Goal: Transaction & Acquisition: Purchase product/service

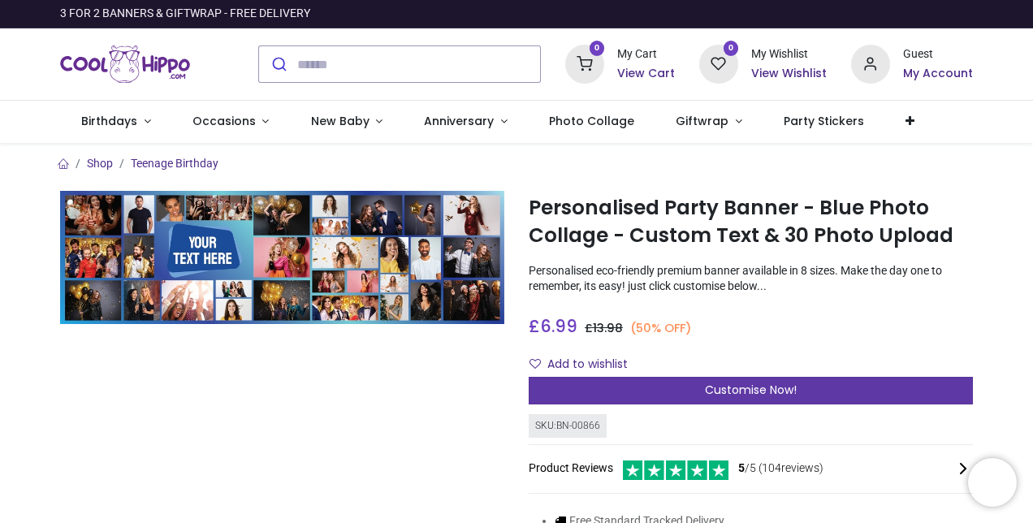
click at [772, 383] on span "Customise Now!" at bounding box center [751, 390] width 92 height 16
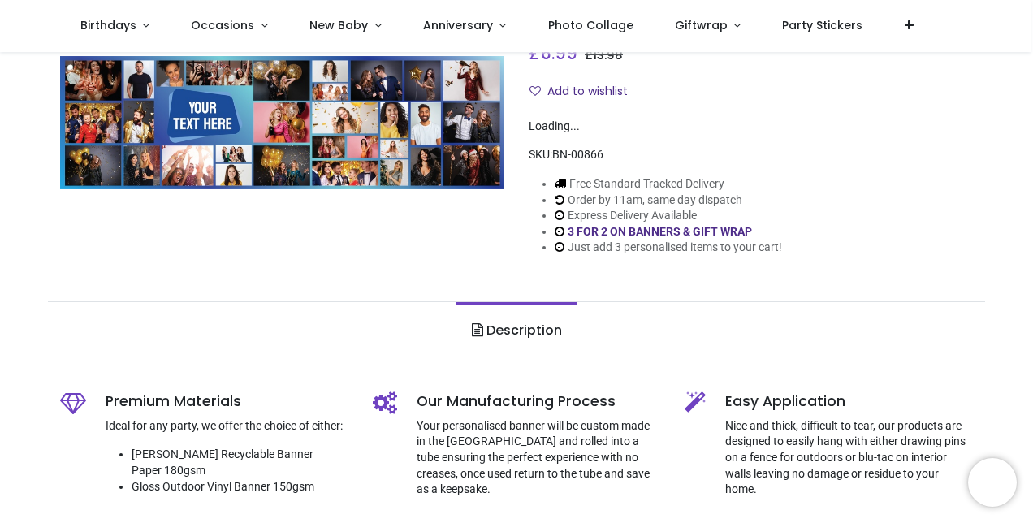
scroll to position [184, 0]
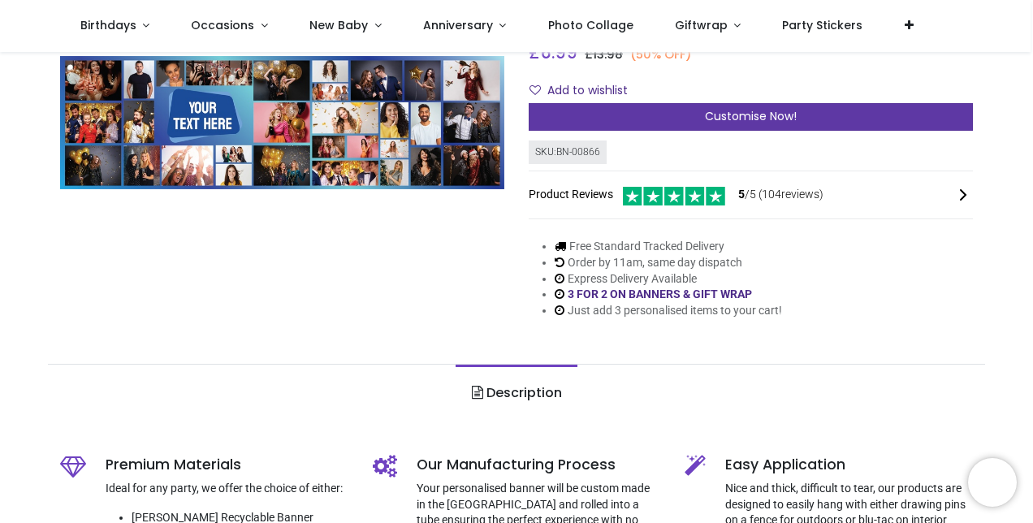
click at [731, 127] on div "Customise Now!" at bounding box center [751, 117] width 444 height 28
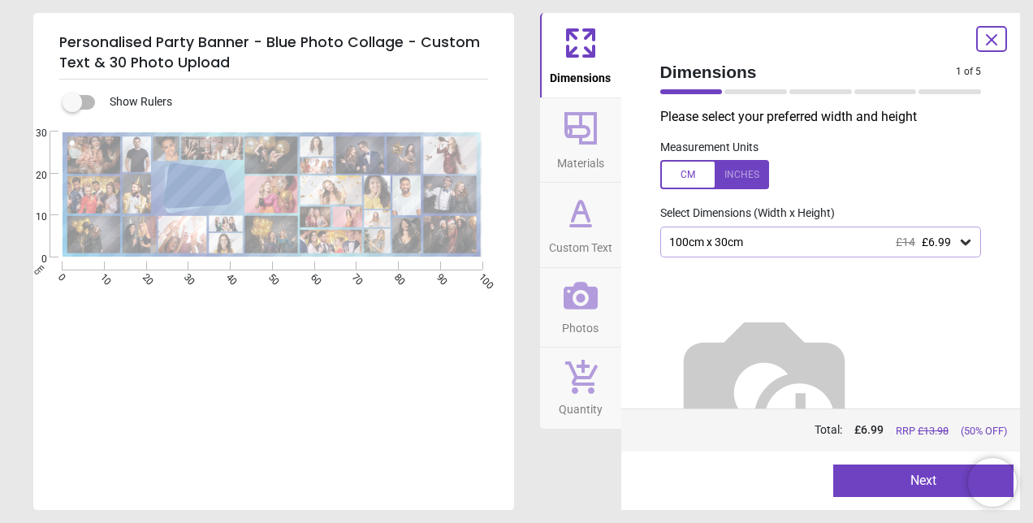
click at [758, 231] on div "100cm x 30cm £14 £6.99" at bounding box center [822, 242] width 322 height 31
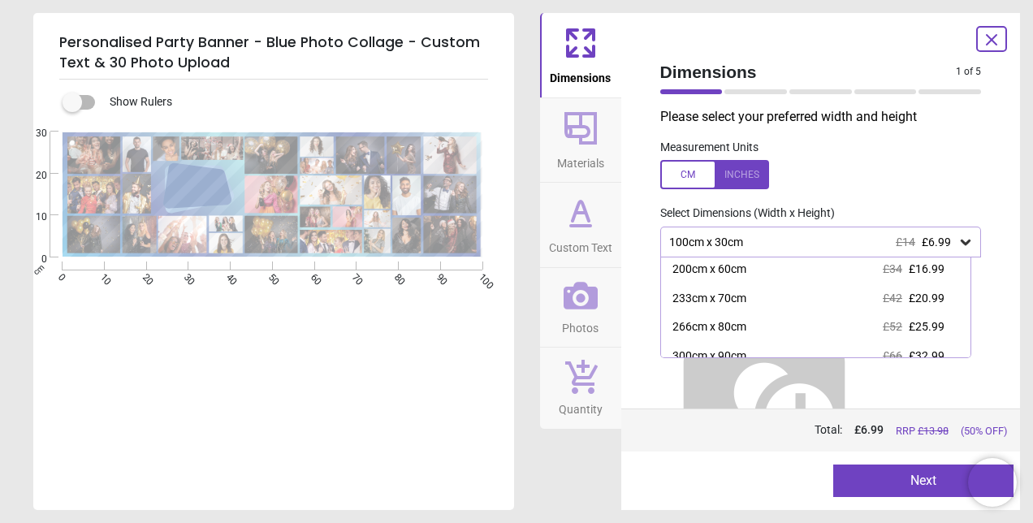
scroll to position [94, 0]
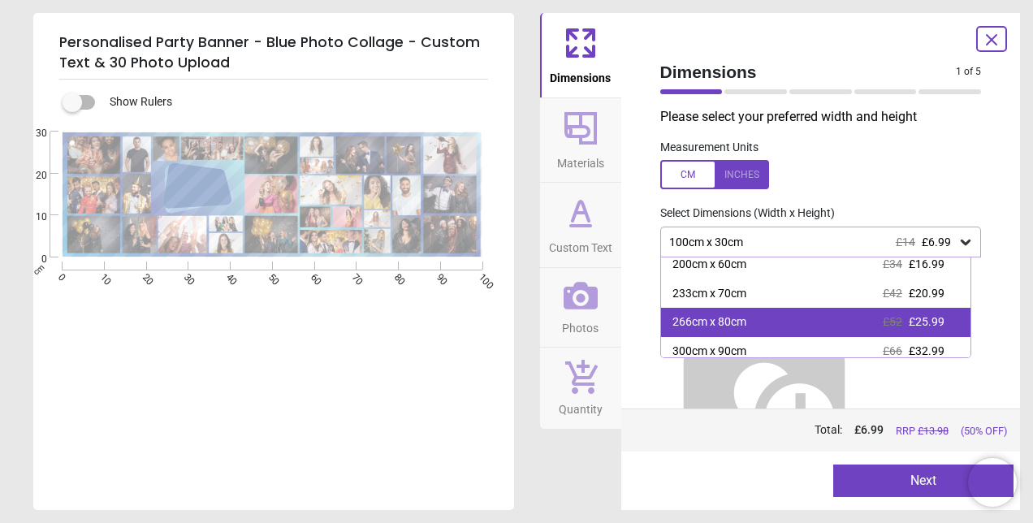
click at [754, 314] on div "266cm x 80cm £52 £25.99" at bounding box center [816, 322] width 310 height 29
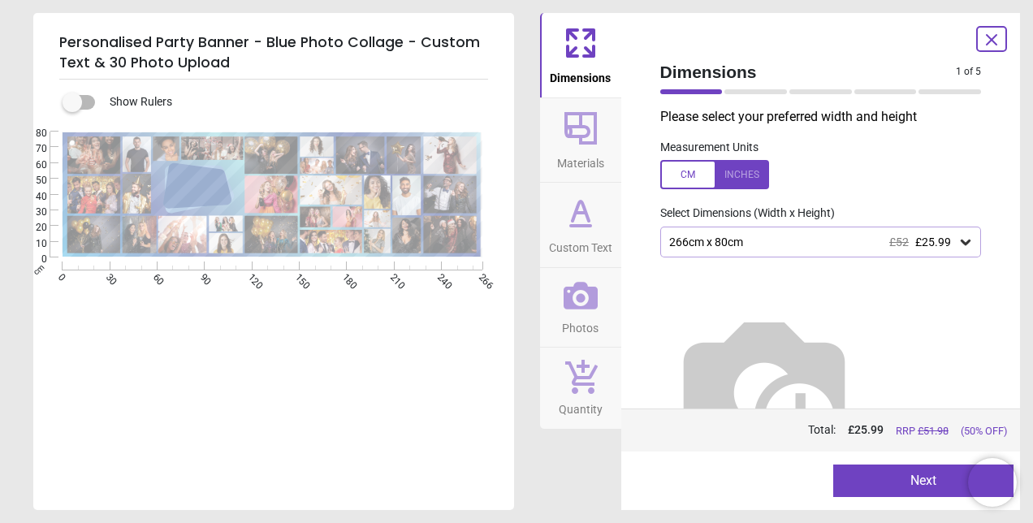
scroll to position [18, 0]
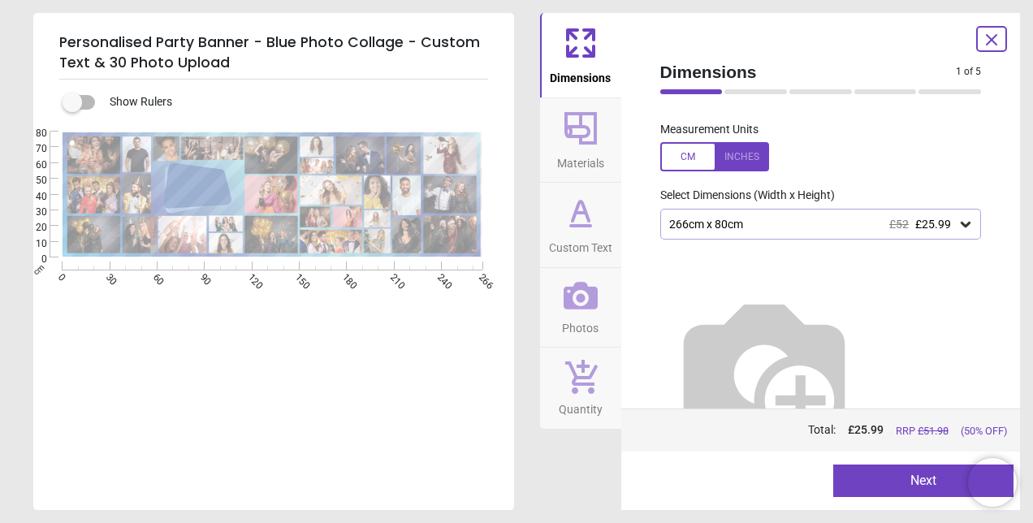
click at [907, 470] on button "Next" at bounding box center [924, 481] width 180 height 32
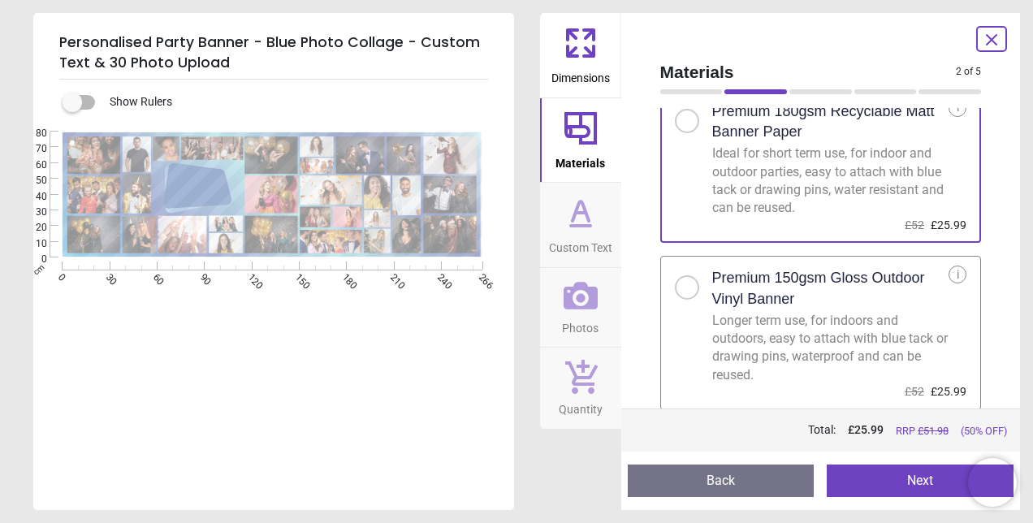
scroll to position [0, 0]
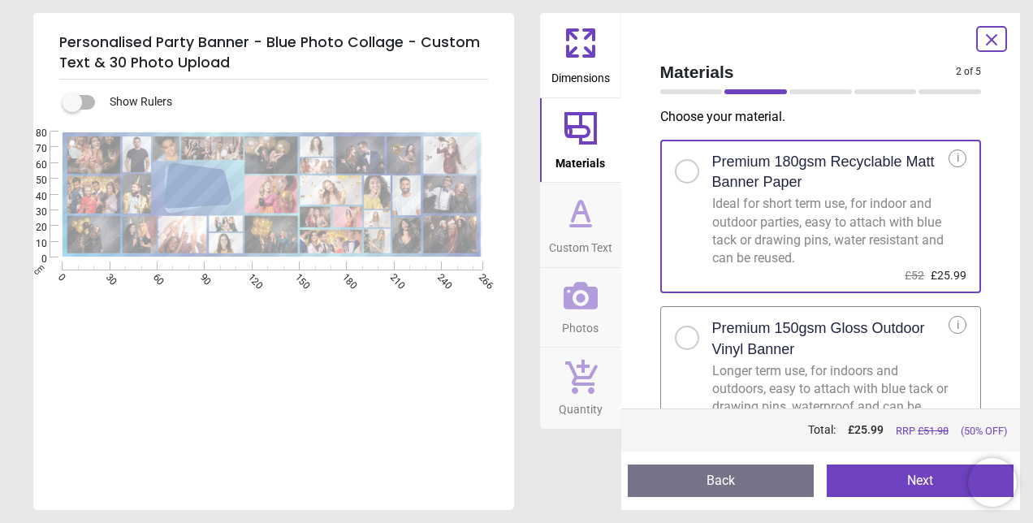
click at [877, 468] on button "Next" at bounding box center [920, 481] width 187 height 32
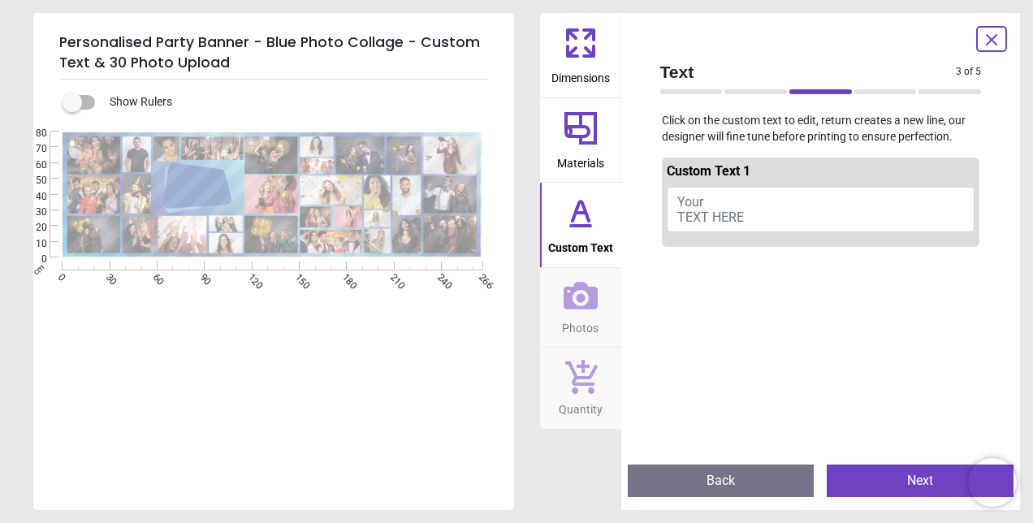
click at [801, 201] on button "Your TEXT HERE" at bounding box center [821, 209] width 309 height 45
click at [771, 212] on button "Your TEXT HERE" at bounding box center [821, 209] width 309 height 45
click at [720, 212] on span "Your TEXT HERE" at bounding box center [711, 209] width 67 height 31
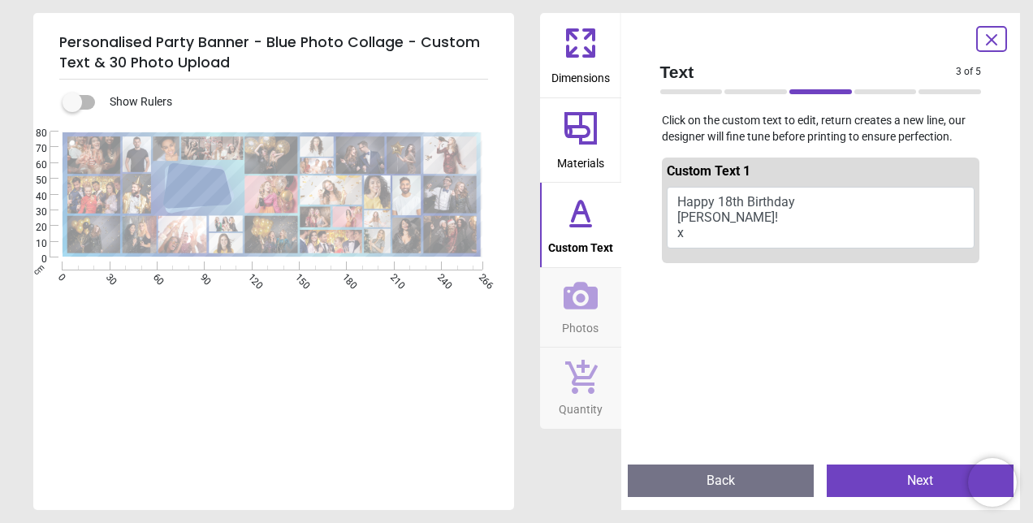
scroll to position [2, 0]
type textarea "**********"
click at [864, 466] on button "Next" at bounding box center [920, 481] width 187 height 32
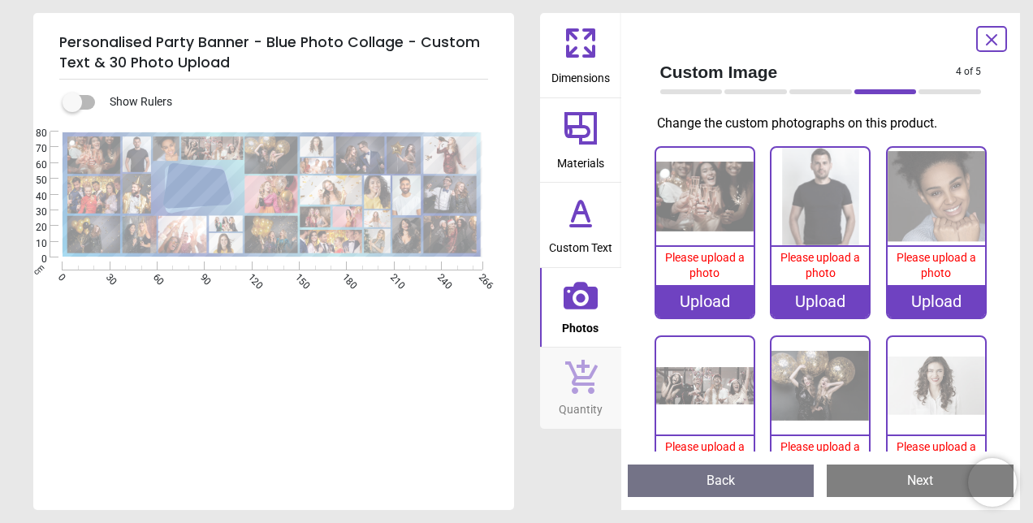
click at [704, 297] on div "Upload" at bounding box center [704, 301] width 97 height 32
